Goal: Information Seeking & Learning: Learn about a topic

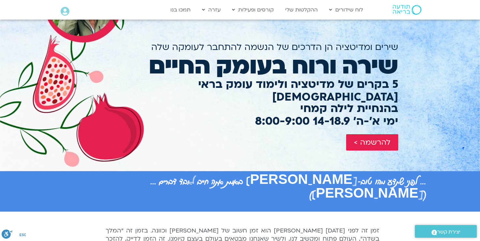
scroll to position [65, 0]
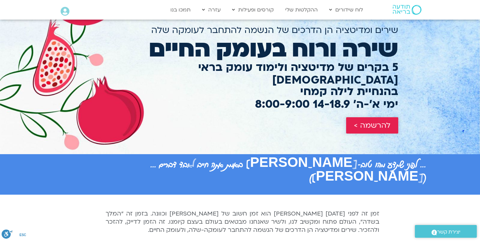
click at [371, 121] on span "להרשמה >" at bounding box center [372, 125] width 37 height 8
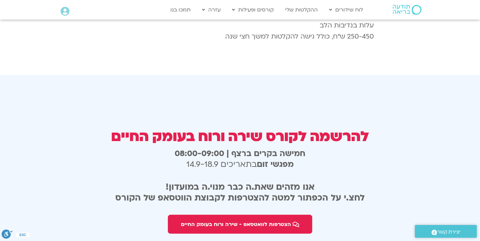
scroll to position [1160, 0]
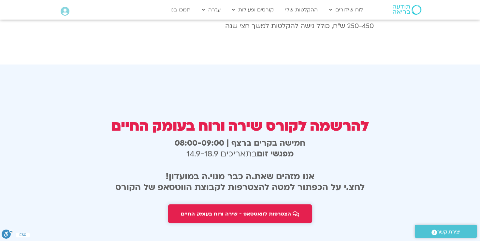
click at [243, 210] on span "הצטרפות לוואטסאפ - שירה ורוח בעומק החיים" at bounding box center [236, 213] width 110 height 6
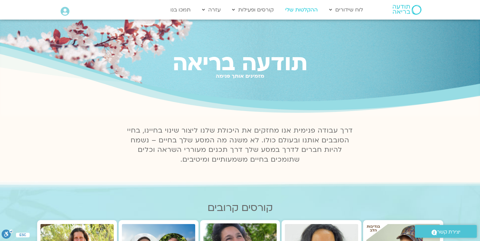
click at [304, 10] on link "ההקלטות שלי" at bounding box center [301, 10] width 39 height 12
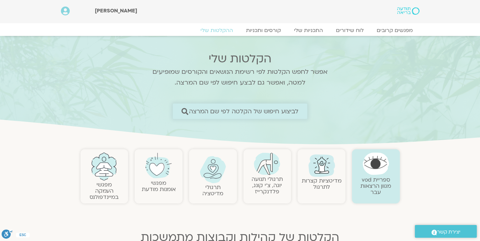
click at [245, 113] on span "לביצוע חיפוש של הקלטה לפי שם המרצה" at bounding box center [244, 111] width 110 height 7
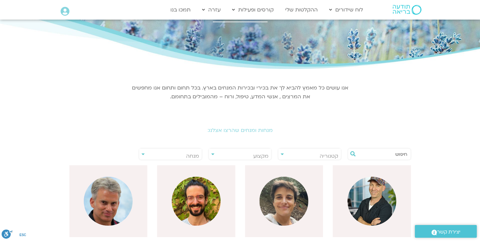
scroll to position [33, 0]
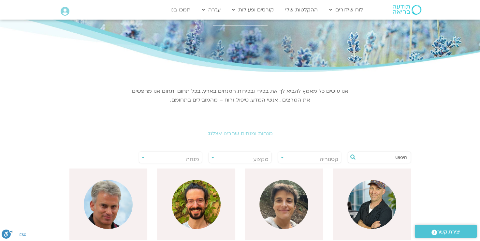
click at [376, 157] on input "text" at bounding box center [383, 157] width 50 height 11
type input "ארנינה"
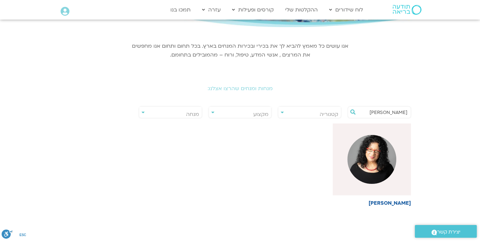
scroll to position [163, 0]
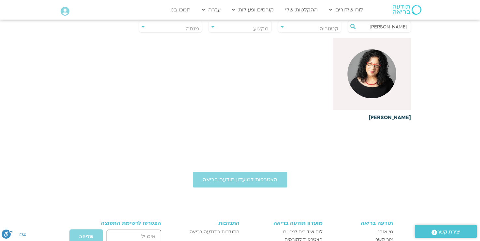
click at [391, 117] on h6 "[PERSON_NAME]" at bounding box center [372, 117] width 78 height 6
click at [369, 81] on img at bounding box center [372, 73] width 49 height 49
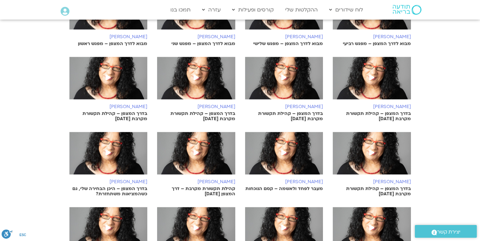
scroll to position [326, 0]
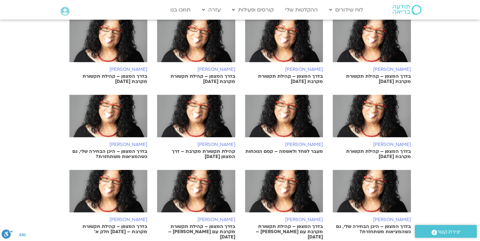
click at [371, 115] on icon at bounding box center [372, 115] width 5 height 6
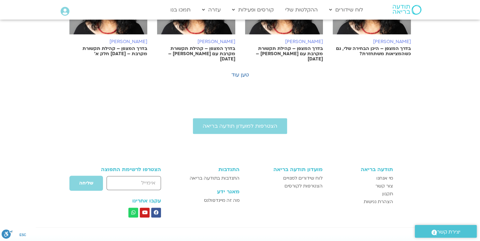
scroll to position [424, 0]
